Goal: Task Accomplishment & Management: Complete application form

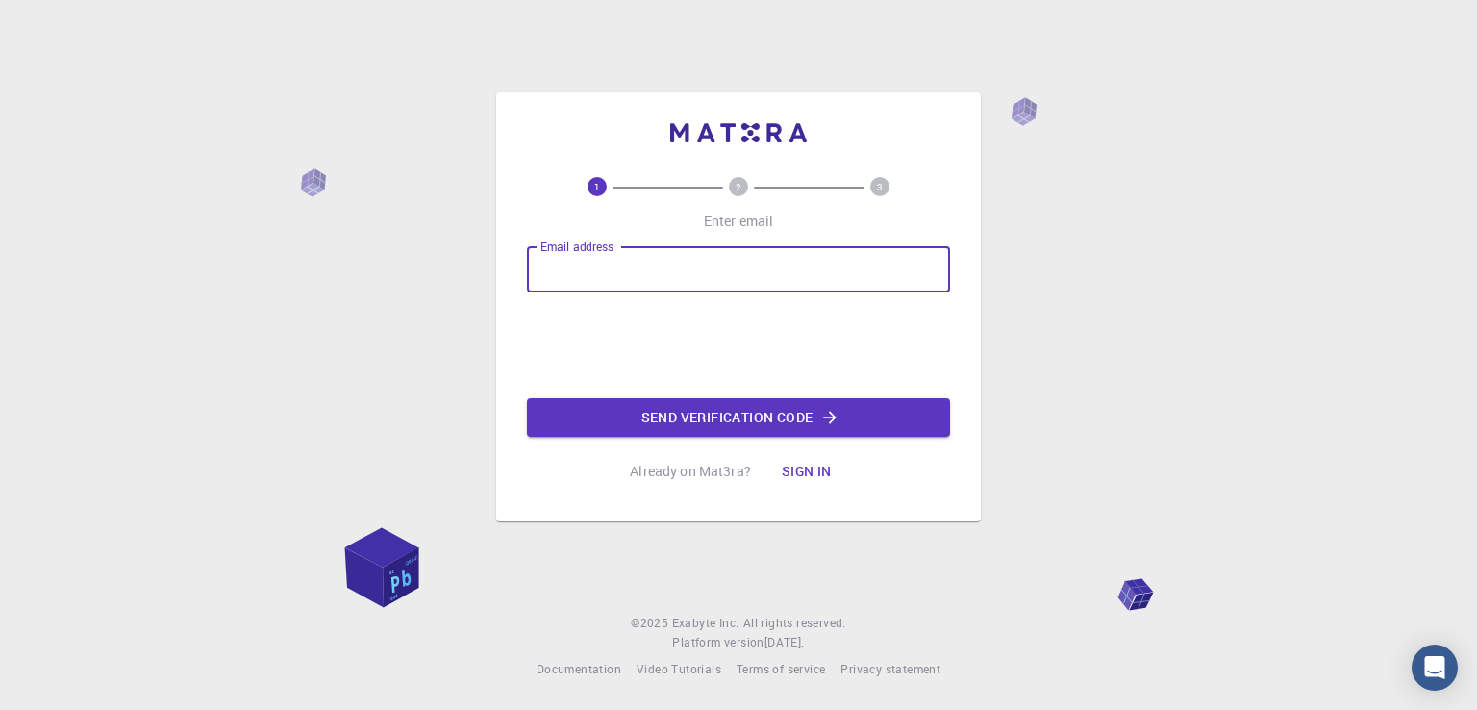
click at [616, 269] on input "Email address" at bounding box center [738, 269] width 423 height 46
type input "[PERSON_NAME][EMAIL_ADDRESS][DOMAIN_NAME]"
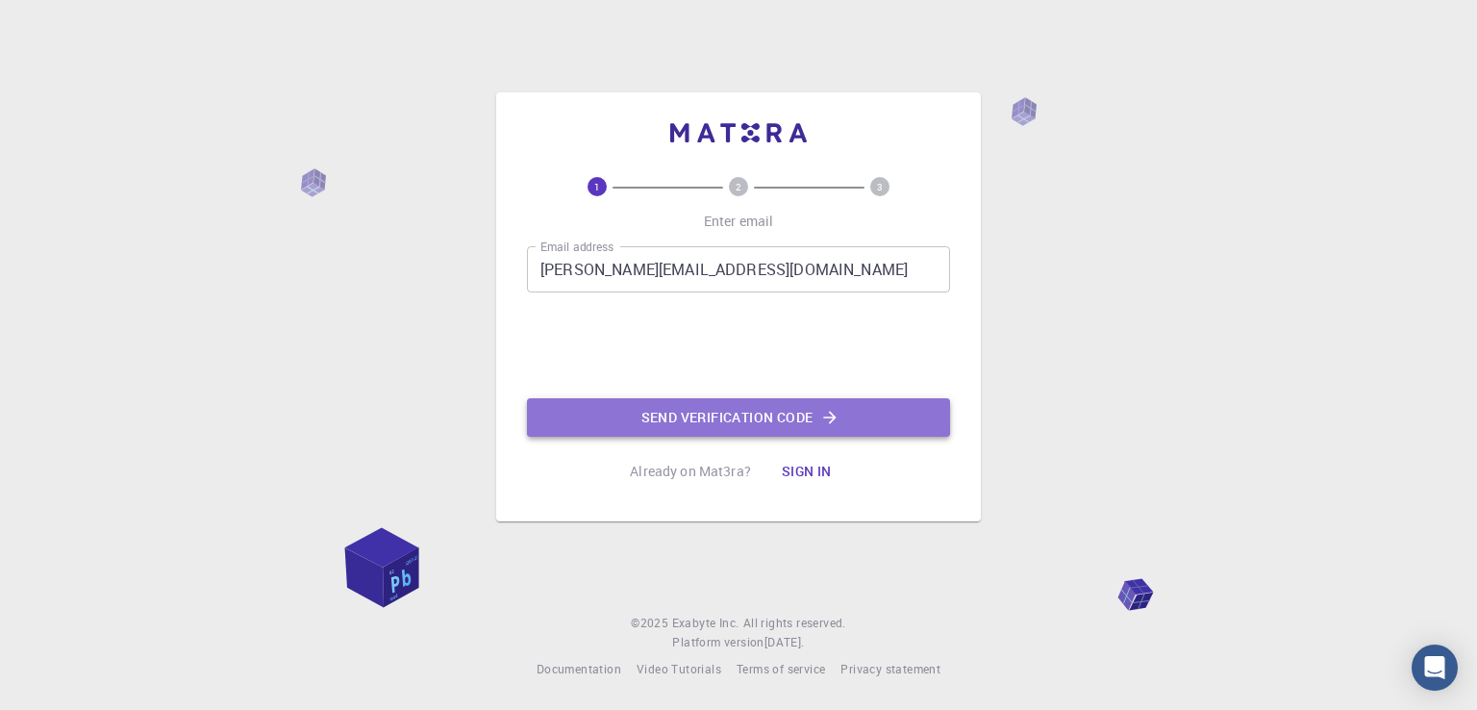
click at [708, 416] on button "Send verification code" at bounding box center [738, 417] width 423 height 38
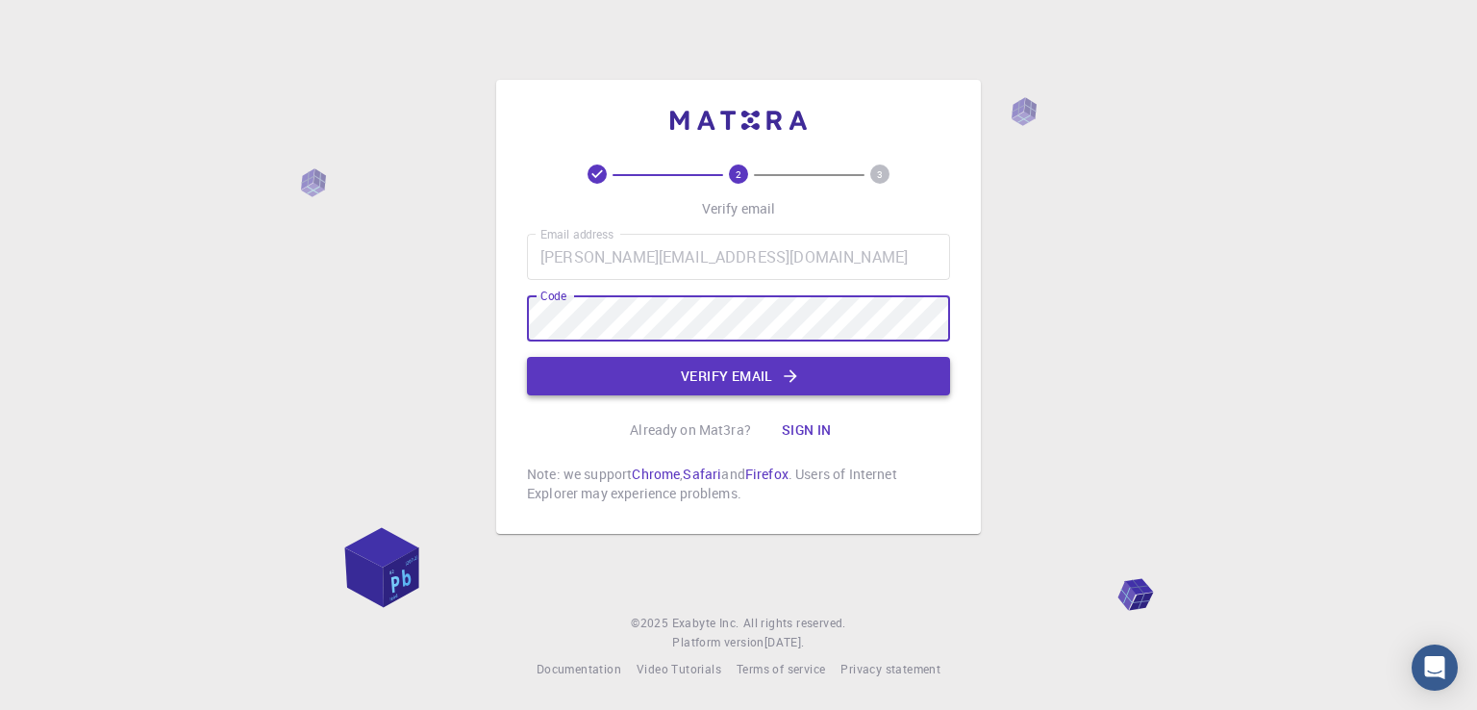
click at [681, 370] on button "Verify email" at bounding box center [738, 376] width 423 height 38
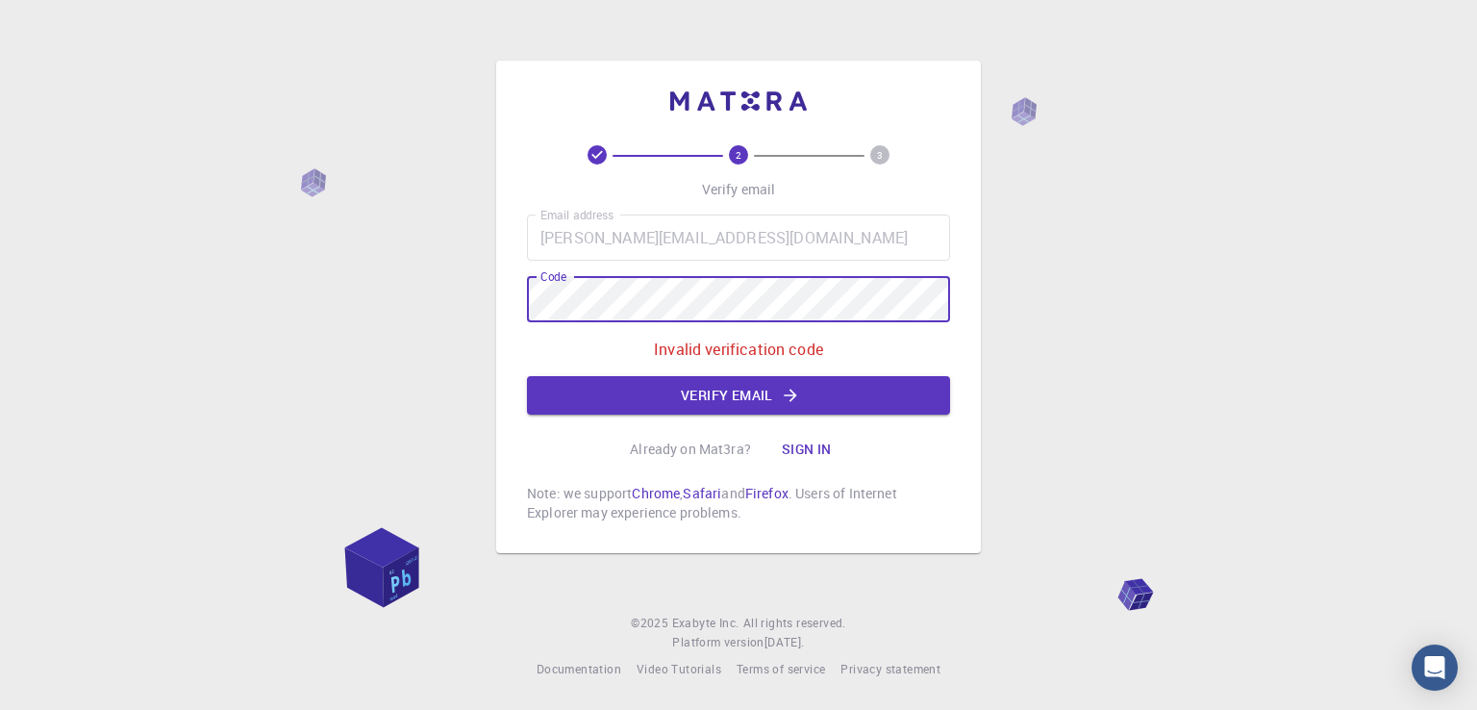
click at [481, 298] on div "2 3 Verify email Email address [PERSON_NAME][EMAIL_ADDRESS][DOMAIN_NAME] Email …" at bounding box center [738, 355] width 1477 height 710
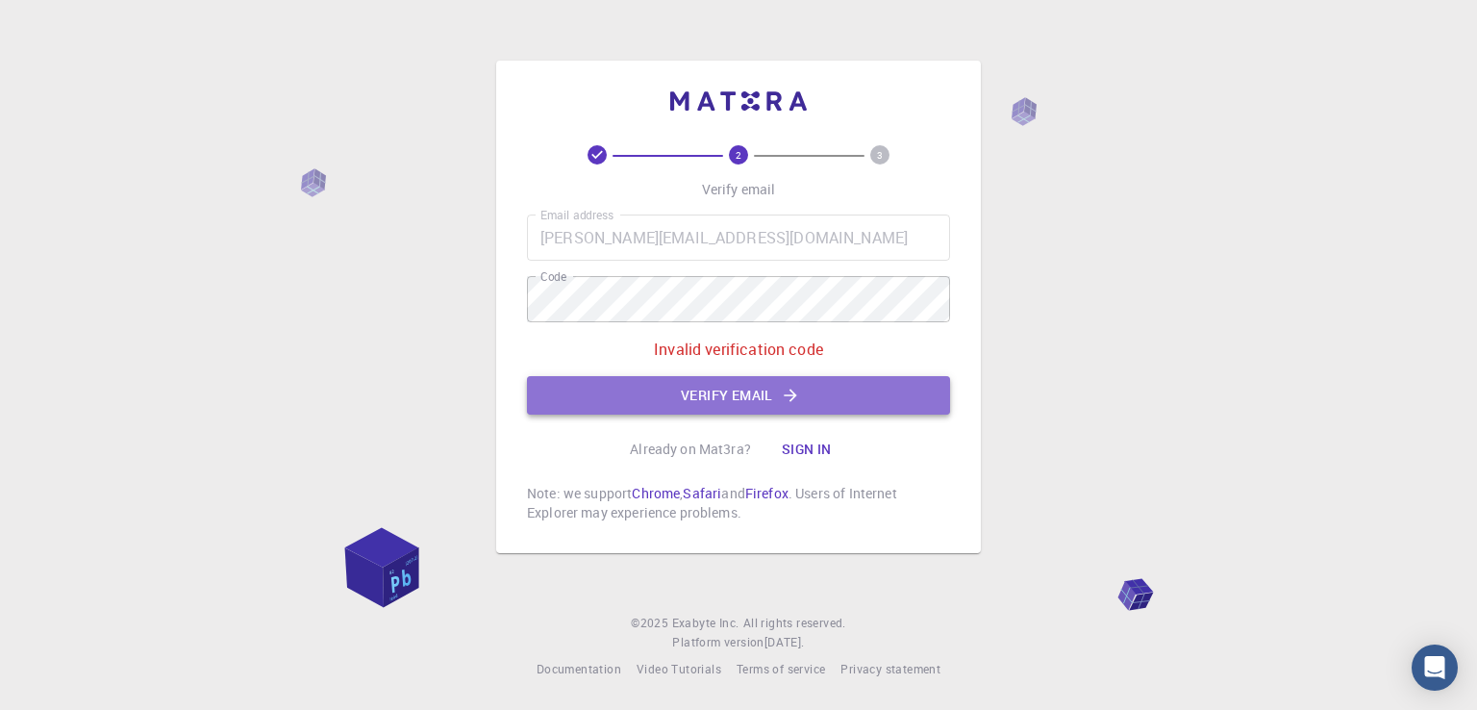
click at [592, 392] on button "Verify email" at bounding box center [738, 395] width 423 height 38
